Goal: Task Accomplishment & Management: Use online tool/utility

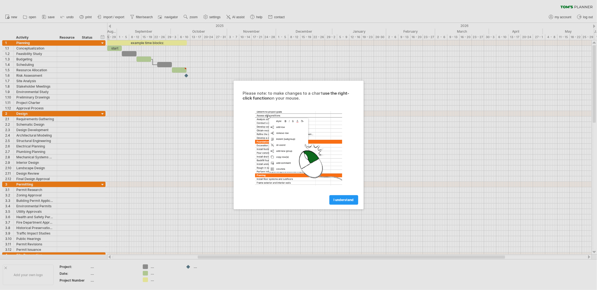
click at [345, 200] on span "I understand" at bounding box center [344, 200] width 20 height 4
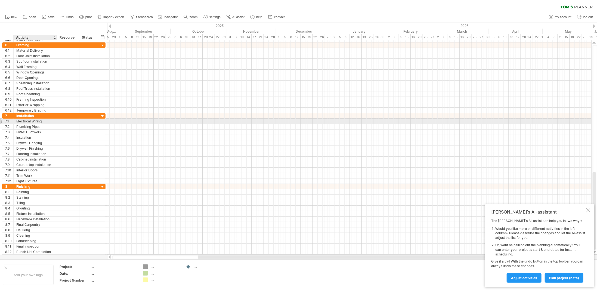
click at [37, 119] on div "Electrical Wiring" at bounding box center [35, 121] width 38 height 5
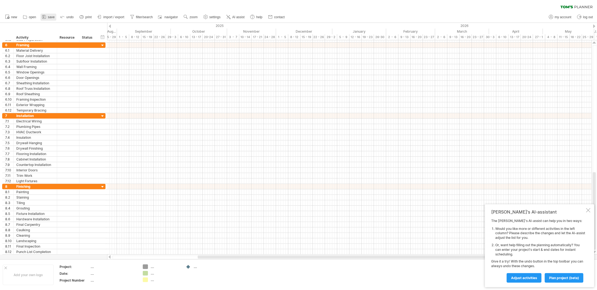
click at [50, 18] on span "save" at bounding box center [51, 17] width 7 height 4
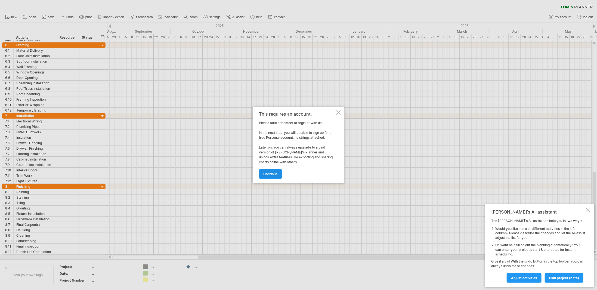
click at [273, 174] on span "continue" at bounding box center [270, 174] width 14 height 4
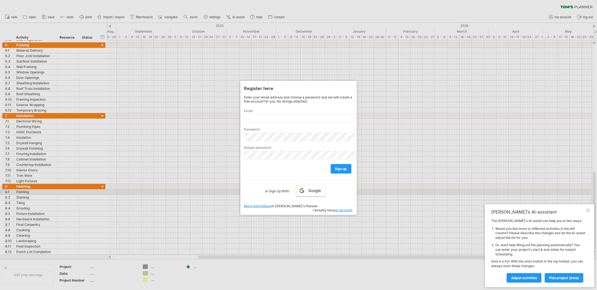
click at [312, 189] on span "Google" at bounding box center [314, 190] width 13 height 4
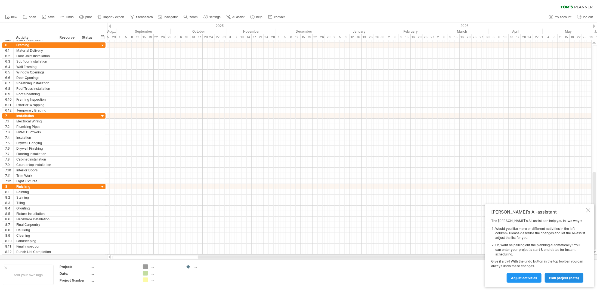
click at [565, 277] on span "plan project (beta)" at bounding box center [564, 278] width 30 height 4
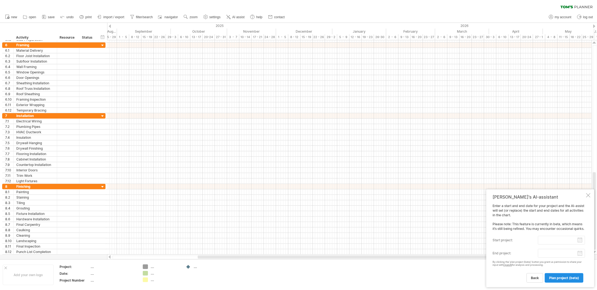
click at [565, 275] on link "plan project (beta)" at bounding box center [563, 278] width 39 height 10
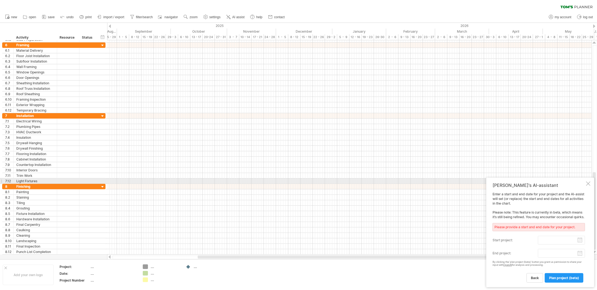
click at [588, 183] on div at bounding box center [588, 183] width 4 height 4
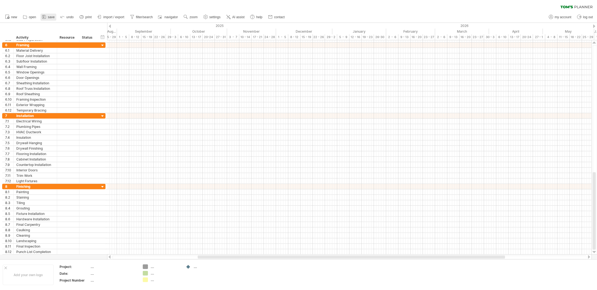
click at [52, 17] on span "save" at bounding box center [51, 17] width 7 height 4
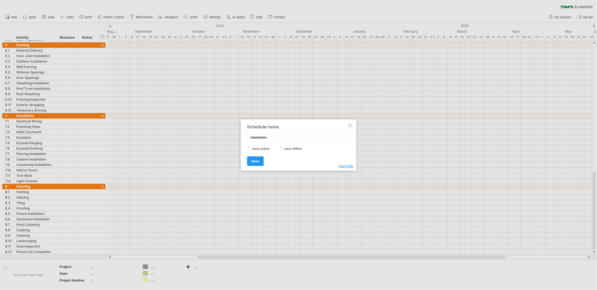
click at [286, 149] on label "save offline" at bounding box center [295, 149] width 24 height 4
click at [258, 163] on link "Save" at bounding box center [255, 161] width 17 height 10
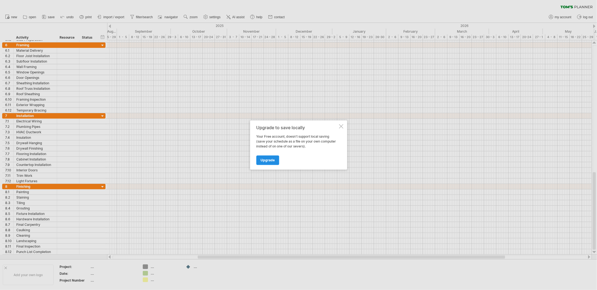
click at [268, 160] on span "Upgrade" at bounding box center [267, 160] width 14 height 4
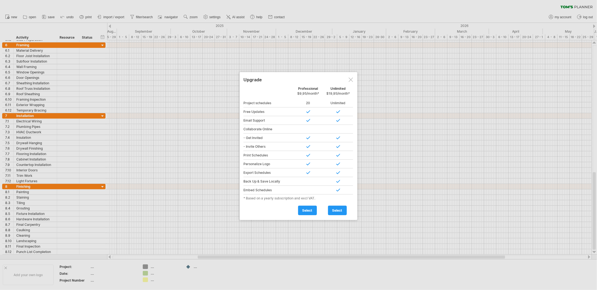
click at [348, 79] on div at bounding box center [350, 79] width 4 height 4
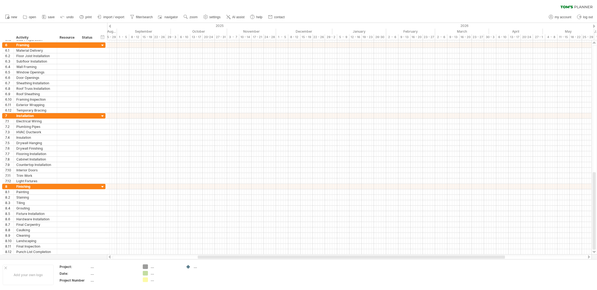
drag, startPoint x: 142, startPoint y: 258, endPoint x: 270, endPoint y: 260, distance: 128.3
click at [234, 260] on div "Trying to reach [DOMAIN_NAME] Connected again... 0% clear filter new 1" at bounding box center [298, 145] width 597 height 290
drag, startPoint x: 309, startPoint y: 260, endPoint x: 314, endPoint y: 259, distance: 5.2
click at [309, 260] on div "Add your own logo Project: .... Date: .... Project Number .... .... .... .... .…" at bounding box center [298, 274] width 597 height 31
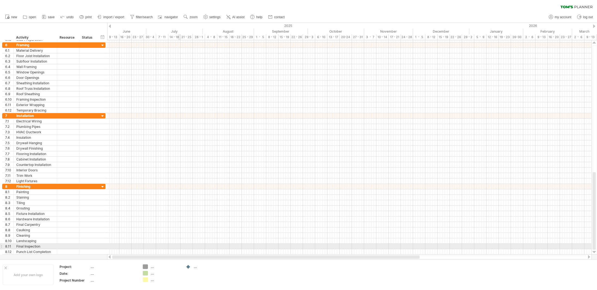
drag, startPoint x: 314, startPoint y: 257, endPoint x: 179, endPoint y: 248, distance: 136.0
click at [179, 248] on div "Trying to reach [DOMAIN_NAME] Connected again... 0% clear filter new 1" at bounding box center [298, 145] width 597 height 290
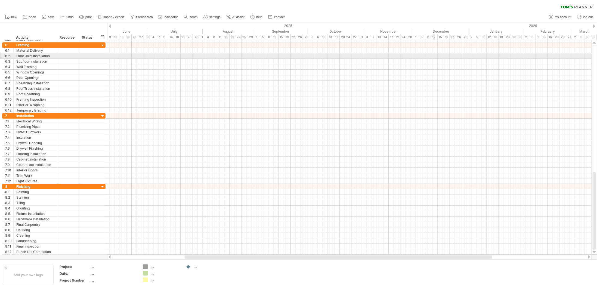
click at [434, 54] on div at bounding box center [349, 55] width 484 height 5
click at [434, 55] on div at bounding box center [349, 55] width 484 height 5
click at [435, 55] on div at bounding box center [349, 55] width 484 height 5
